Goal: Find specific page/section: Find specific page/section

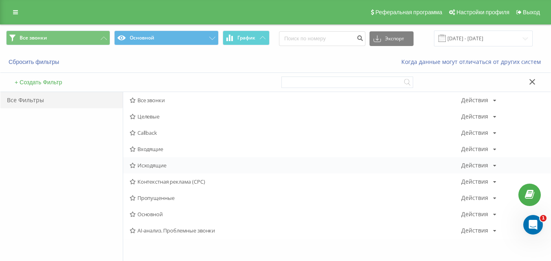
click at [142, 161] on div "Исходящие Действия Редактировать Копировать Удалить По умолчанию Поделиться" at bounding box center [336, 165] width 427 height 16
click at [142, 163] on span "Исходящие" at bounding box center [296, 166] width 332 height 6
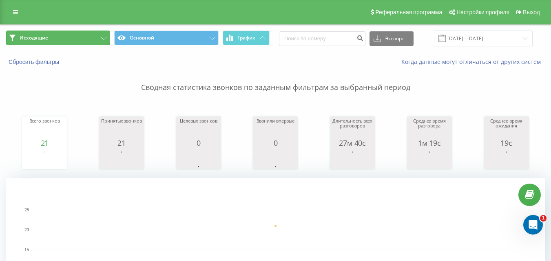
click at [62, 43] on button "Исходящие" at bounding box center [58, 38] width 104 height 15
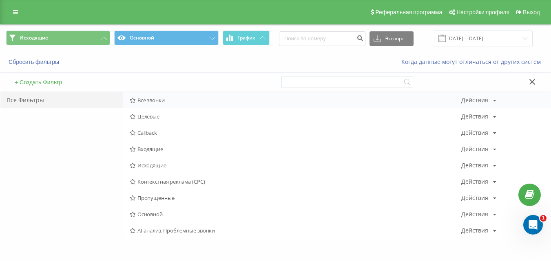
click at [156, 97] on span "Все звонки" at bounding box center [296, 100] width 332 height 6
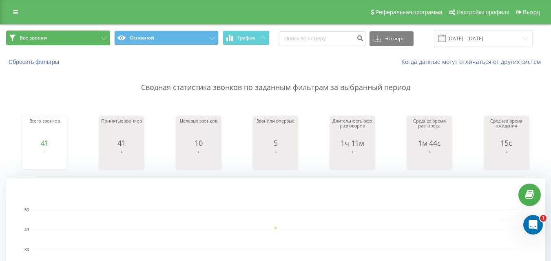
click at [80, 40] on button "Все звонки" at bounding box center [58, 38] width 104 height 15
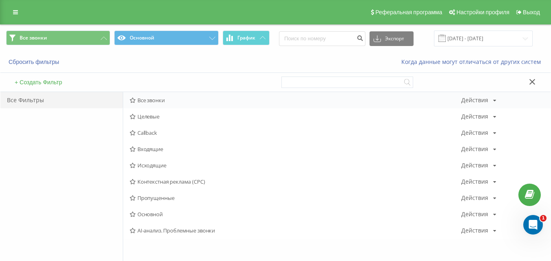
click at [153, 98] on span "Все звонки" at bounding box center [296, 100] width 332 height 6
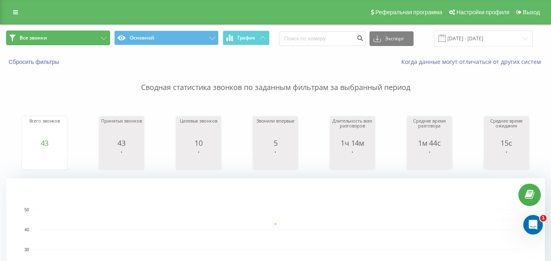
click at [87, 38] on button "Все звонки" at bounding box center [58, 38] width 104 height 15
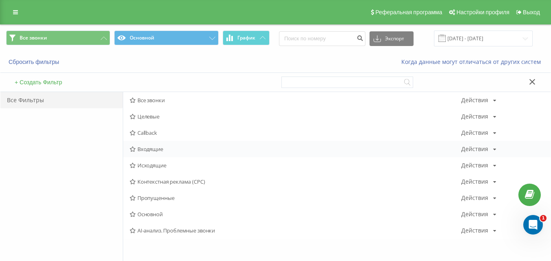
click at [175, 146] on div "Входящие Действия Редактировать Копировать Удалить По умолчанию Поделиться" at bounding box center [336, 149] width 427 height 16
click at [175, 148] on span "Входящие" at bounding box center [296, 149] width 332 height 6
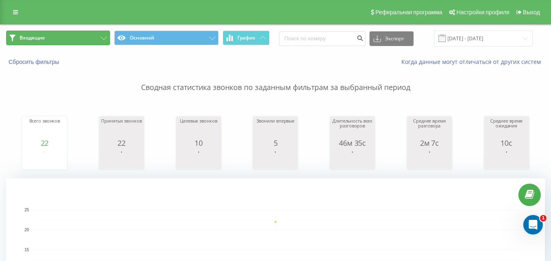
click at [71, 42] on button "Входящие" at bounding box center [58, 38] width 104 height 15
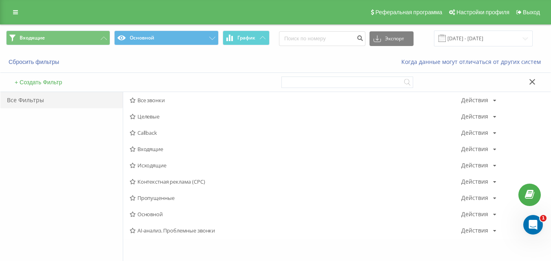
click at [159, 166] on span "Исходящие" at bounding box center [296, 166] width 332 height 6
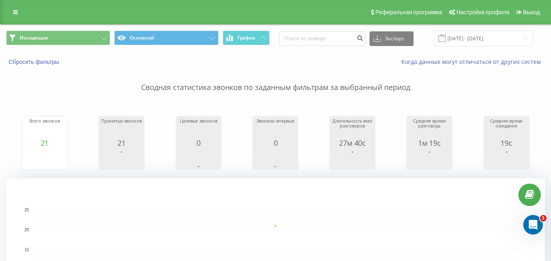
click at [64, 50] on div "Исходящие Основной График Экспорт .csv .xls .xlsx [DATE] - [DATE]" at bounding box center [275, 38] width 550 height 27
click at [86, 43] on button "Исходящие" at bounding box center [58, 38] width 104 height 15
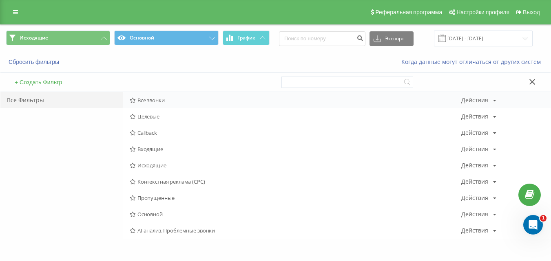
click at [147, 97] on span "Все звонки" at bounding box center [296, 100] width 332 height 6
